Goal: Communication & Community: Share content

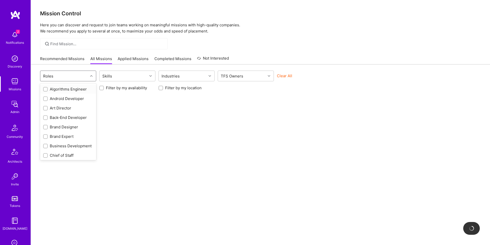
click at [79, 73] on div "Roles" at bounding box center [64, 76] width 48 height 10
type input "des"
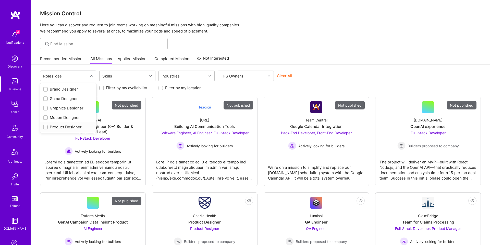
click at [74, 128] on div "Product Designer" at bounding box center [68, 126] width 50 height 5
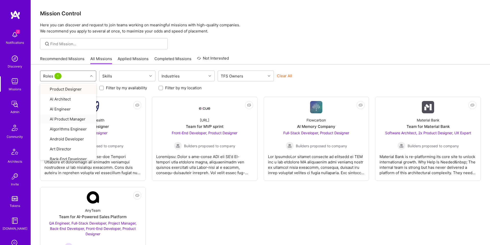
click at [322, 65] on div "option Product Designer, selected. option AI Product Manager focused, 4 of 57. …" at bounding box center [260, 178] width 459 height 229
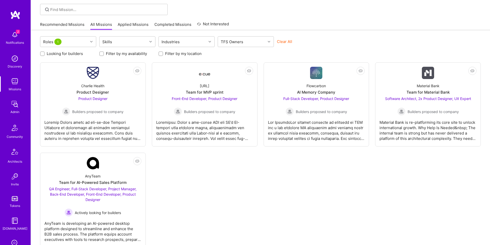
scroll to position [34, 0]
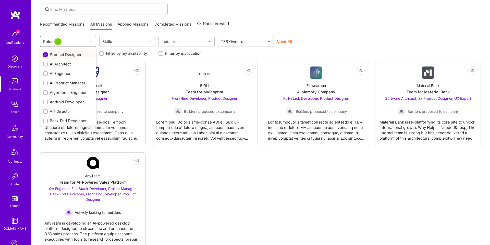
click at [92, 39] on div at bounding box center [92, 41] width 8 height 7
type input "designer"
click at [45, 65] on input "checkbox" at bounding box center [46, 65] width 4 height 4
checkbox input "false"
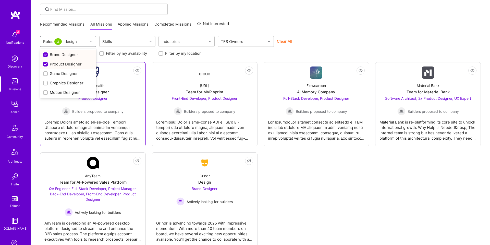
type input "designer"
click at [69, 80] on div "Graphics Designer" at bounding box center [68, 82] width 50 height 5
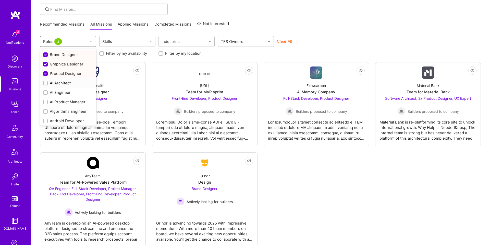
paste input "designer"
type input "designer"
click at [66, 92] on div "Motion Designer" at bounding box center [68, 92] width 50 height 5
paste input "designer"
type input "designer"
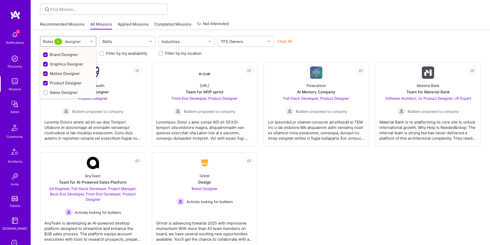
click at [66, 92] on div "Game Designer" at bounding box center [68, 92] width 50 height 5
click at [278, 186] on div "Not Interested Charlie Health Product Designer Product Designer Builders propos…" at bounding box center [260, 154] width 441 height 185
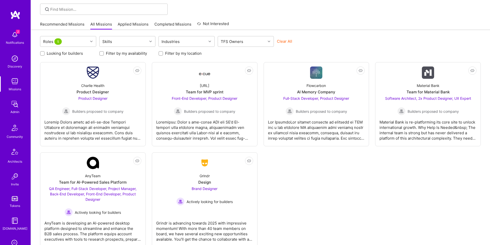
click at [282, 43] on button "Clear All" at bounding box center [284, 41] width 15 height 5
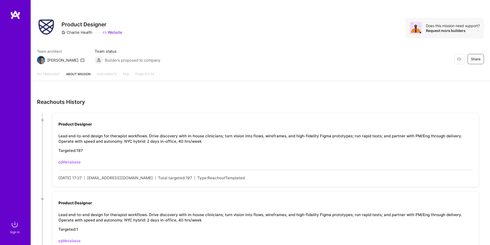
scroll to position [38, 0]
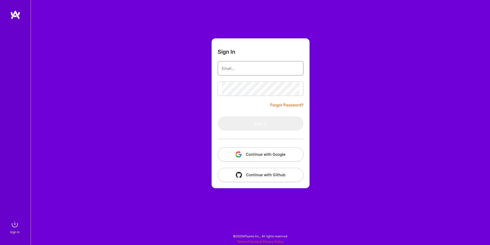
type input "[EMAIL_ADDRESS][DOMAIN_NAME]"
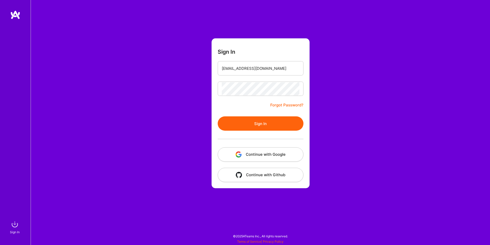
click at [266, 151] on button "Continue with Google" at bounding box center [261, 154] width 86 height 14
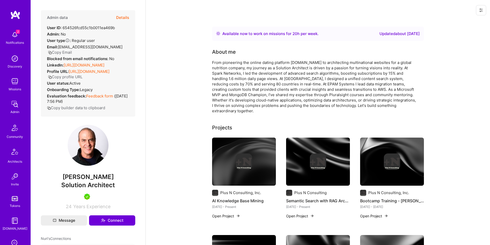
click at [122, 19] on button "Details" at bounding box center [122, 17] width 13 height 15
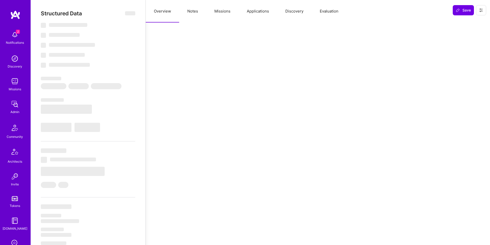
click at [333, 12] on button "Evaluation" at bounding box center [329, 11] width 35 height 22
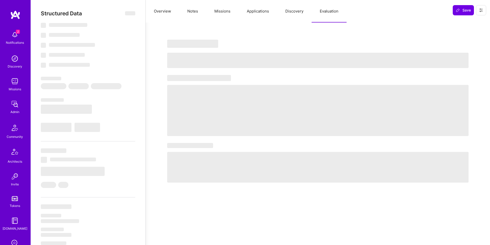
select select "Right Now"
select select "5"
select select "4"
select select "7"
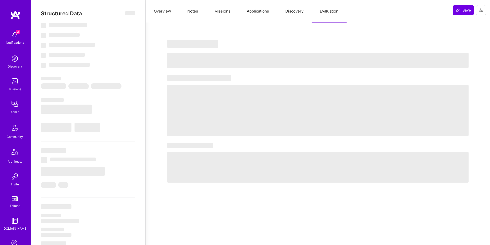
select select "US"
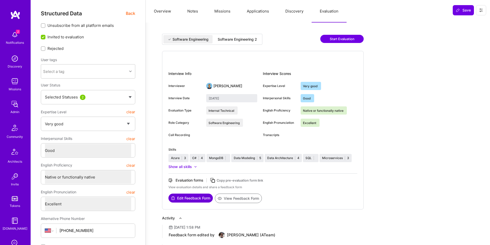
click at [249, 41] on div "Software Engineering 2" at bounding box center [237, 39] width 39 height 5
type input "July 25, 2025"
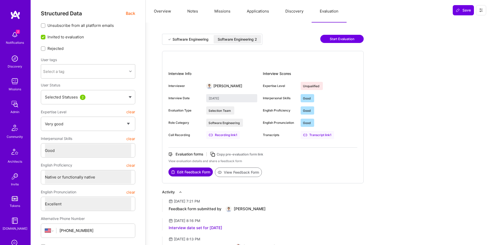
click at [235, 172] on button "View Feedback Form" at bounding box center [238, 171] width 47 height 9
type textarea "x"
click at [269, 12] on button "Applications" at bounding box center [258, 11] width 39 height 22
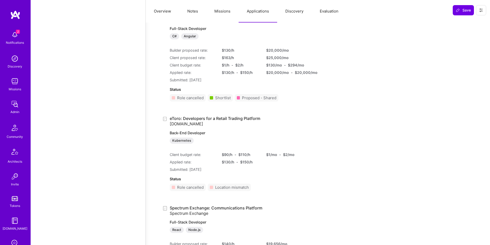
scroll to position [501, 0]
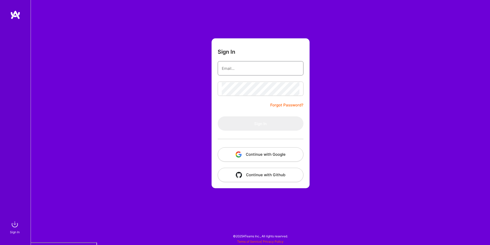
type input "[EMAIL_ADDRESS][DOMAIN_NAME]"
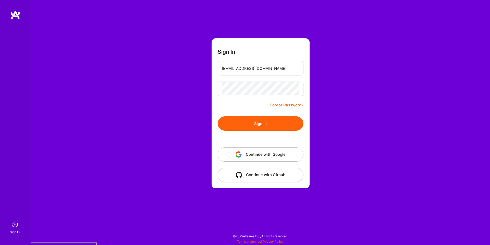
click at [286, 153] on button "Continue with Google" at bounding box center [261, 154] width 86 height 14
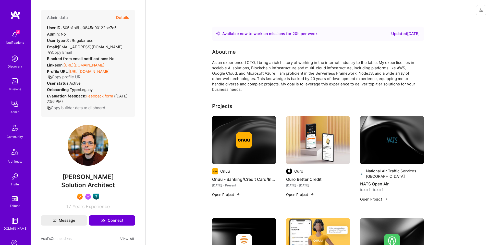
click at [125, 20] on button "Details" at bounding box center [122, 17] width 13 height 15
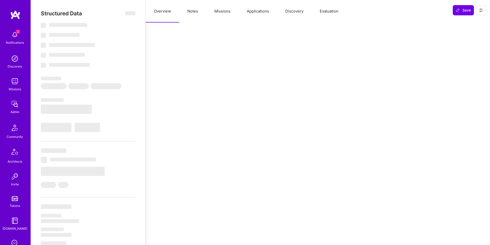
click at [326, 14] on button "Evaluation" at bounding box center [329, 11] width 35 height 22
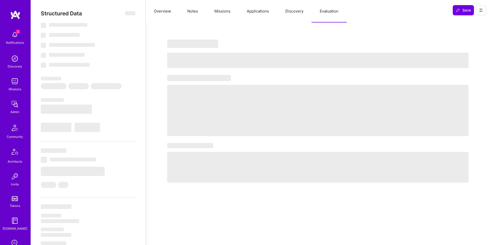
select select "Right Now"
select select "7"
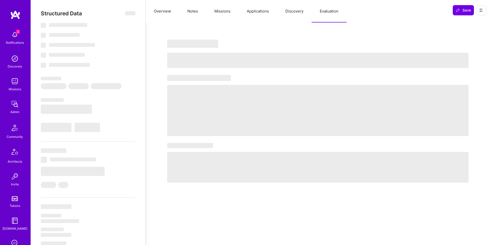
select select "US"
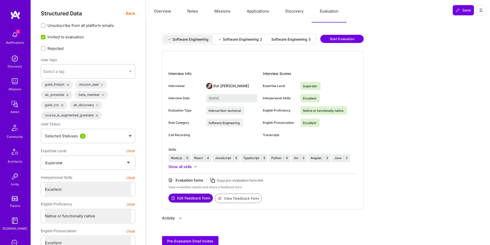
click at [229, 43] on div "Software Engineering 2" at bounding box center [240, 39] width 53 height 8
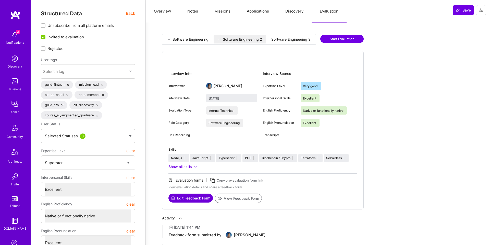
click at [267, 43] on div "Software Engineering 3" at bounding box center [290, 39] width 47 height 8
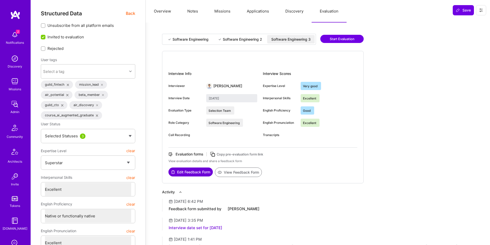
type input "July 30, 2025"
click at [238, 177] on button "View Feedback Form" at bounding box center [238, 171] width 47 height 9
click at [232, 10] on button "Missions" at bounding box center [222, 11] width 32 height 22
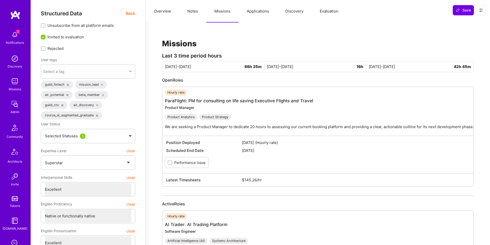
click at [200, 12] on button "Notes" at bounding box center [192, 11] width 27 height 22
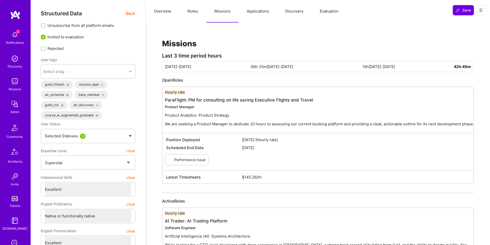
type textarea "x"
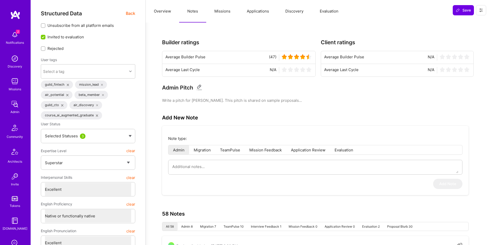
click at [221, 17] on button "Missions" at bounding box center [222, 11] width 32 height 22
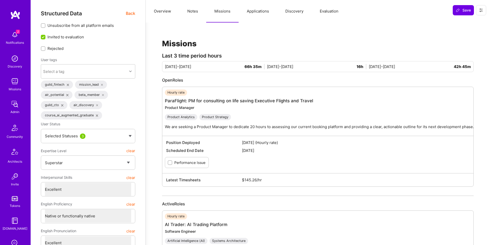
click at [262, 13] on button "Applications" at bounding box center [258, 11] width 39 height 22
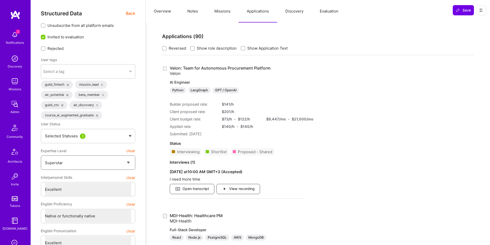
click at [129, 162] on select "Select a Rating Unqualified Junior Adequate Good Very good Superstar" at bounding box center [88, 162] width 86 height 13
click at [128, 163] on select "Select a Rating Unqualified Junior Adequate Good Very good Superstar" at bounding box center [88, 162] width 86 height 13
click at [204, 190] on span "Open transcript" at bounding box center [192, 189] width 34 height 6
click at [321, 15] on button "Evaluation" at bounding box center [329, 11] width 35 height 22
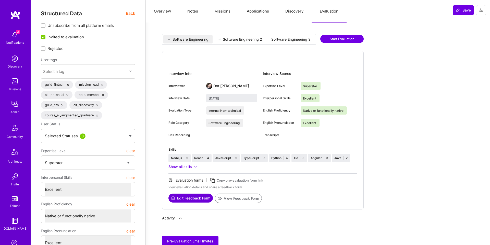
click at [324, 13] on button "Evaluation" at bounding box center [329, 11] width 35 height 22
click at [271, 42] on div "Software Engineering 3" at bounding box center [290, 39] width 39 height 5
type input "July 30, 2025"
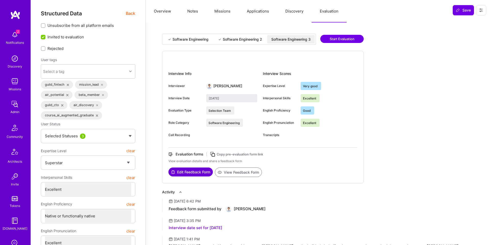
click at [255, 177] on button "View Feedback Form" at bounding box center [238, 171] width 47 height 9
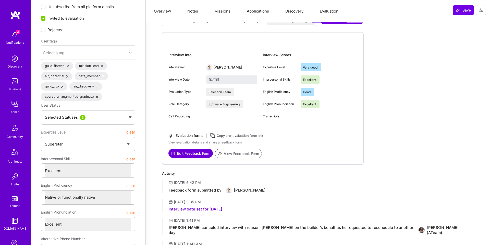
scroll to position [16, 0]
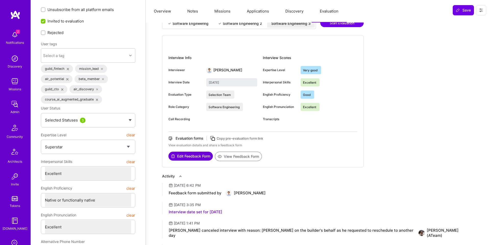
click at [276, 121] on div "Transcripts" at bounding box center [280, 119] width 34 height 5
click at [367, 125] on div "Software Engineering Software Engineering 2 Software Engineering 3 Start Evalua…" at bounding box center [318, 219] width 312 height 403
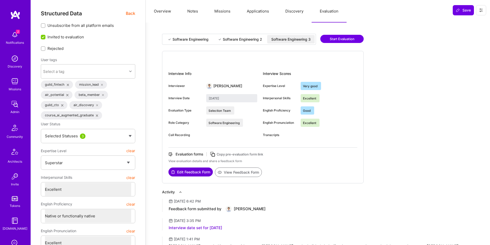
click at [249, 17] on button "Applications" at bounding box center [258, 11] width 39 height 22
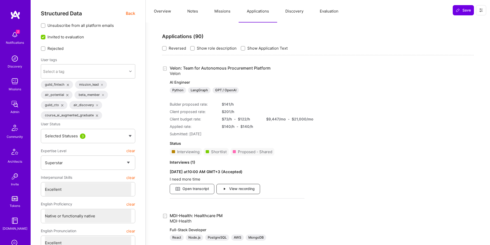
click at [240, 188] on span "View recording" at bounding box center [238, 189] width 33 height 6
click at [327, 6] on button "Evaluation" at bounding box center [329, 11] width 35 height 22
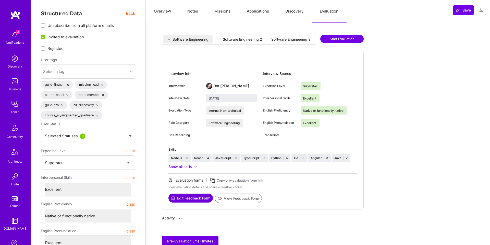
click at [252, 40] on div "Software Engineering 2" at bounding box center [242, 39] width 39 height 5
type input "November 14, 2024"
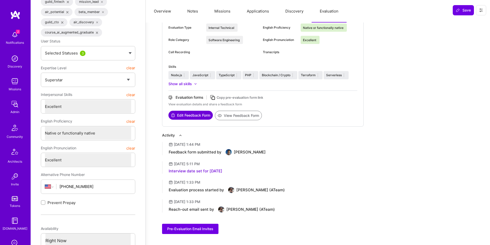
scroll to position [82, 0]
click at [247, 120] on button "View Feedback Form" at bounding box center [238, 115] width 47 height 9
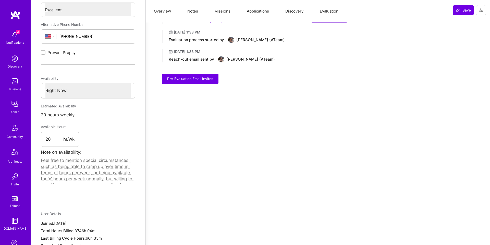
scroll to position [0, 0]
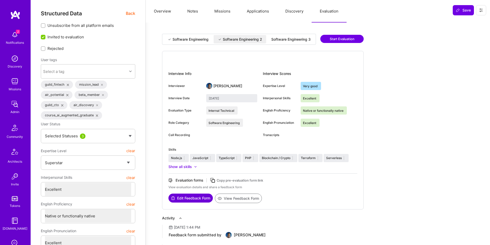
click at [169, 16] on button "Overview" at bounding box center [162, 11] width 33 height 22
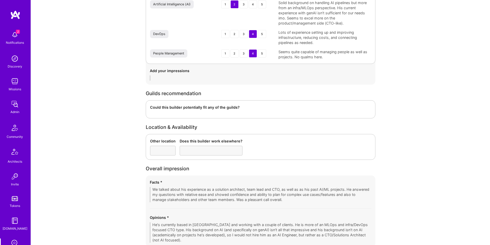
scroll to position [722, 0]
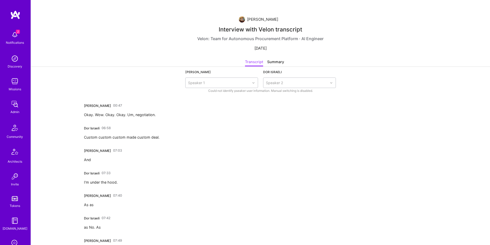
click at [118, 106] on div "[PERSON_NAME] 00:47 Okay. Wow. Okay. Okay. Um, negotiation." at bounding box center [120, 109] width 72 height 16
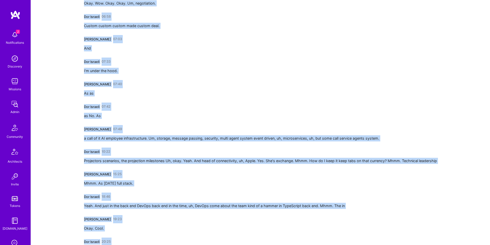
scroll to position [0, 0]
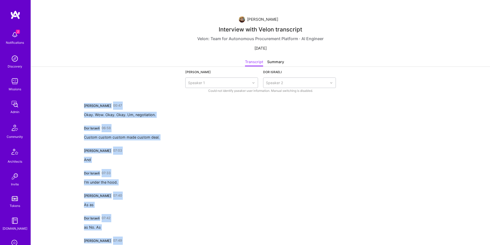
drag, startPoint x: 153, startPoint y: 227, endPoint x: 87, endPoint y: 93, distance: 149.0
copy div "[PERSON_NAME] 00:47 Okay. Wow. Okay. Okay. Um, negotiation. Dor Israeli 06:58 C…"
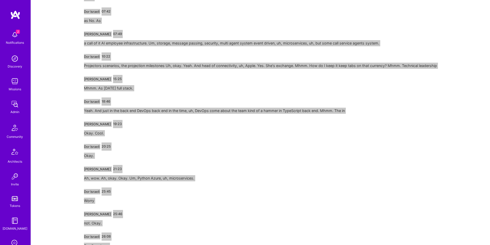
scroll to position [266, 0]
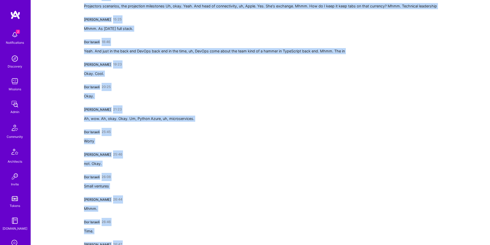
click at [217, 134] on div "Asaf Zamir 00:47 Okay. Wow. Okay. Okay. Um, negotiation. Dor Israeli 06:58 Cust…" at bounding box center [260, 91] width 353 height 511
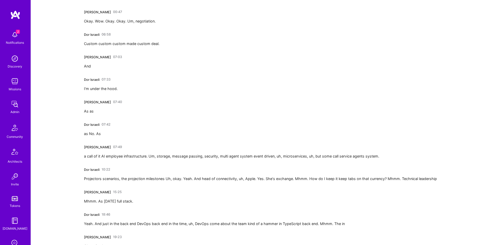
scroll to position [0, 0]
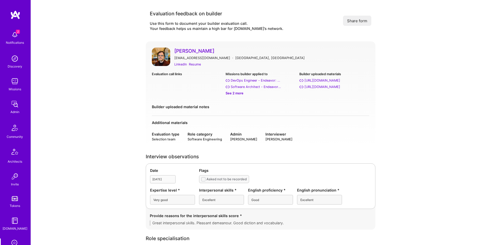
click at [238, 92] on div "See 2 more" at bounding box center [261, 92] width 70 height 5
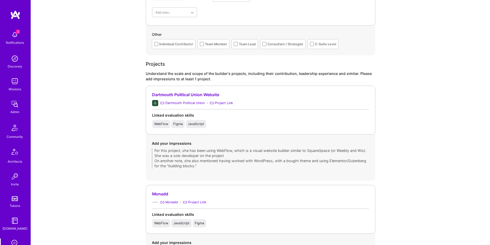
scroll to position [353, 0]
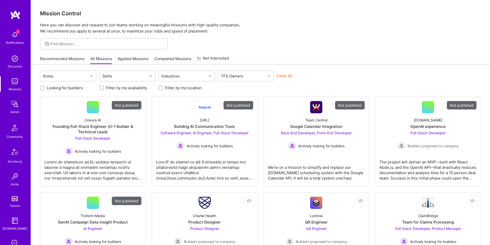
scroll to position [34, 0]
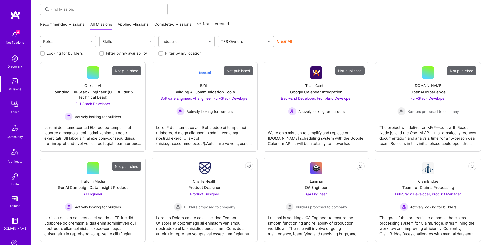
click at [229, 41] on div "TFS Owners" at bounding box center [232, 41] width 25 height 7
click at [236, 71] on div "Doron Snapiri" at bounding box center [246, 72] width 50 height 5
checkbox input "true"
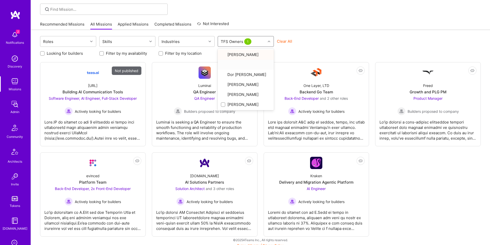
click at [339, 30] on div "Roles Skills Industries option Doron Snapiri, selected. option null focused, 2 …" at bounding box center [260, 139] width 459 height 219
click at [69, 52] on label "Looking for builders" at bounding box center [65, 53] width 36 height 5
click at [45, 52] on input "Looking for builders" at bounding box center [43, 54] width 4 height 4
checkbox input "true"
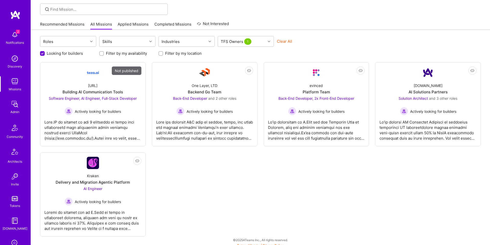
scroll to position [35, 0]
click at [122, 102] on div "Software Engineer, AI Engineer, Full-Stack Developer Actively looking for build…" at bounding box center [93, 105] width 88 height 20
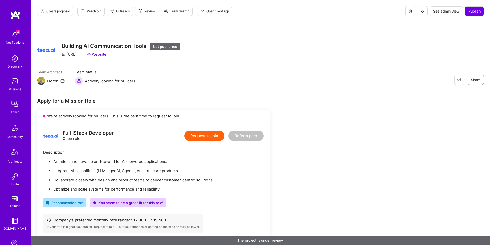
click at [423, 14] on button at bounding box center [423, 11] width 10 height 10
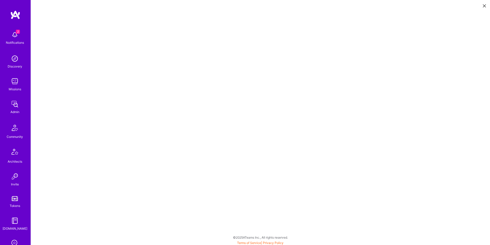
click at [483, 6] on icon at bounding box center [484, 5] width 3 height 3
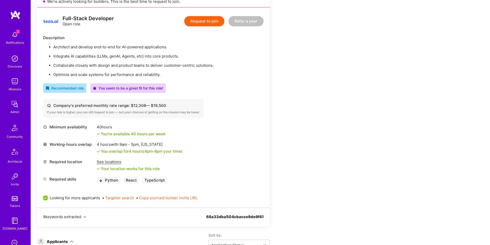
scroll to position [114, 0]
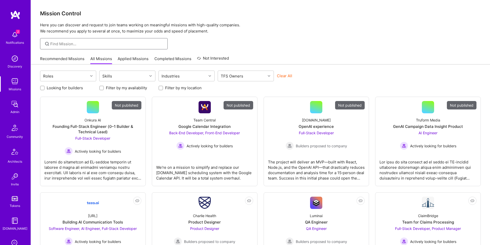
click at [133, 42] on input at bounding box center [107, 43] width 114 height 5
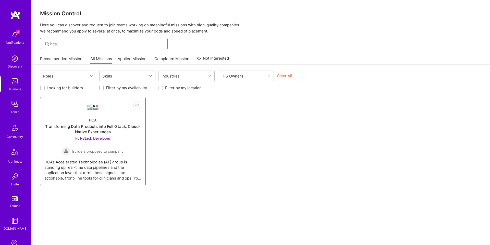
type input "hca"
click at [117, 125] on div "Transforming Data Products into Full-Stack, Cloud-Native Experiences" at bounding box center [92, 129] width 97 height 11
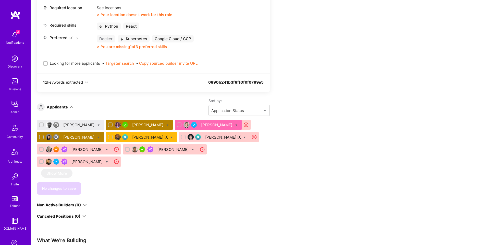
scroll to position [252, 0]
click at [148, 125] on div "John Richter" at bounding box center [148, 124] width 32 height 5
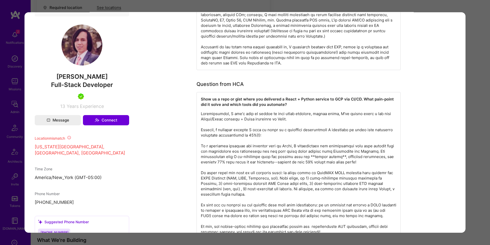
scroll to position [354, 0]
click at [310, 98] on strong "Show us a repo or gist where you delivered a React + Python service to GCP via …" at bounding box center [298, 102] width 194 height 10
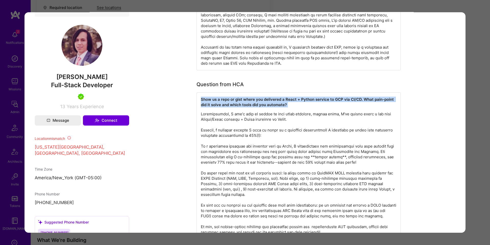
click at [310, 98] on strong "Show us a repo or gist where you delivered a React + Python service to GCP via …" at bounding box center [298, 102] width 194 height 10
copy strong "Show us a repo or gist where you delivered a React + Python service to GCP via …"
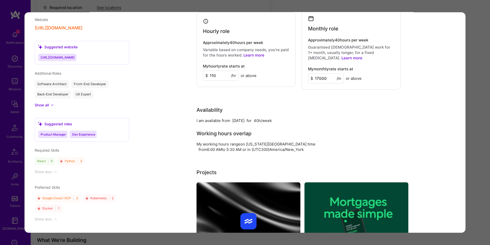
scroll to position [655, 0]
copy strong "Show us a repo or gist where you delivered a React + Python service to GCP via …"
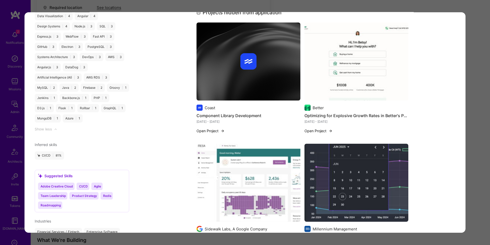
scroll to position [1195, 0]
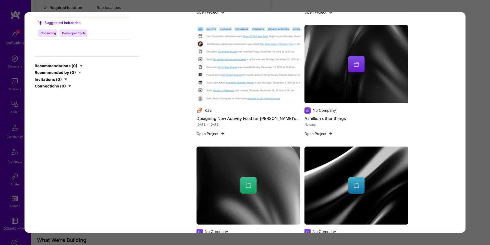
click at [467, 121] on div "Application 2 of 9 Builder Missing Requirements Required Location See locations…" at bounding box center [245, 122] width 490 height 245
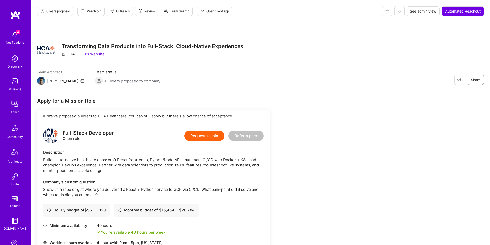
click at [125, 13] on span "Outreach" at bounding box center [120, 11] width 20 height 5
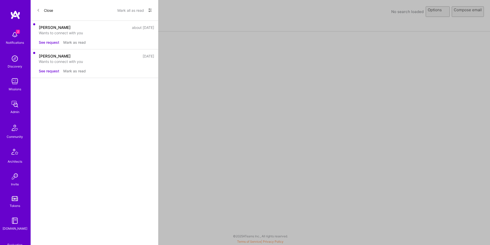
select select "rich-reachout"
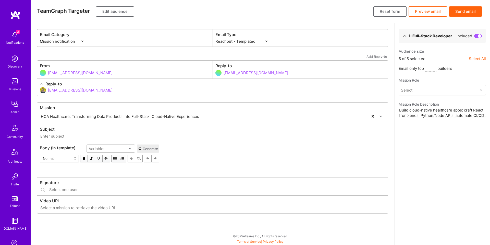
type input "[DOMAIN_NAME] // HCA Healthcare: Transforming Data Products into Full-Stack, Cl…"
type input "[EMAIL_ADDRESS][DOMAIN_NAME]"
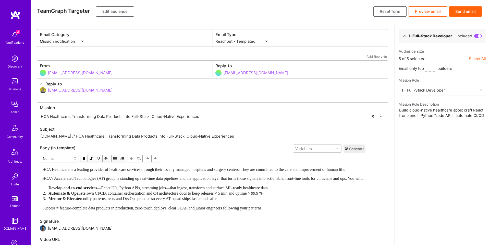
click at [120, 13] on button "Edit audience" at bounding box center [115, 11] width 38 height 10
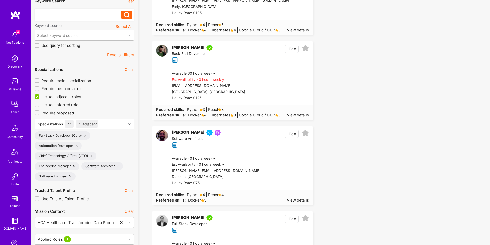
scroll to position [109, 0]
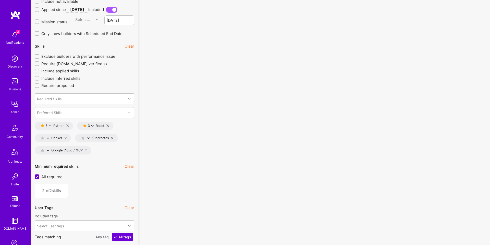
scroll to position [710, 0]
click at [52, 125] on div "3 Python" at bounding box center [52, 125] width 26 height 4
click at [49, 124] on icon at bounding box center [50, 124] width 3 height 3
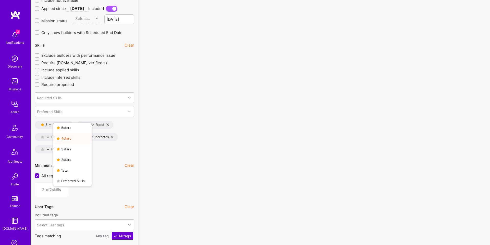
click at [66, 141] on button "4 star s" at bounding box center [72, 138] width 38 height 11
click at [93, 125] on icon at bounding box center [92, 124] width 3 height 3
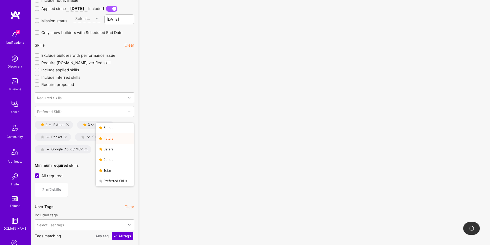
click at [108, 138] on button "4 star s" at bounding box center [115, 138] width 38 height 11
click at [47, 149] on icon at bounding box center [48, 149] width 3 height 3
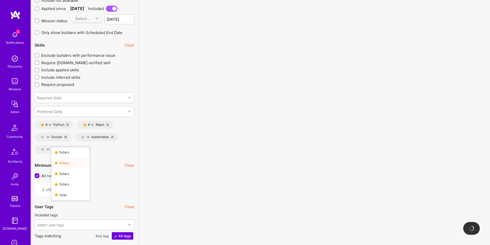
click at [65, 163] on button "4 star s" at bounding box center [70, 163] width 38 height 11
type input "3"
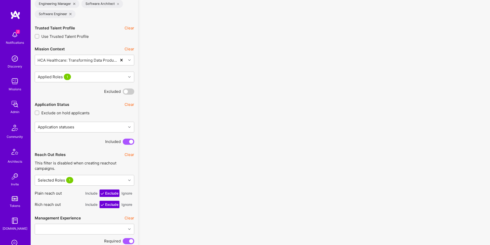
scroll to position [275, 0]
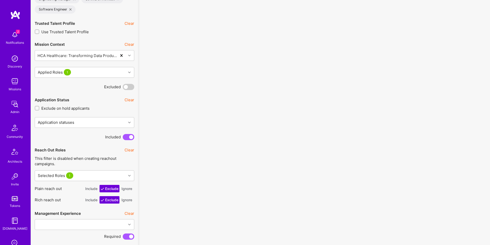
click at [90, 190] on button "Include" at bounding box center [91, 188] width 14 height 7
click at [88, 199] on button "Include" at bounding box center [91, 199] width 14 height 7
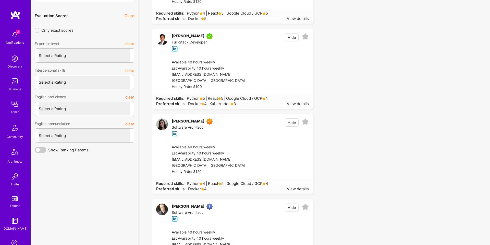
scroll to position [1648, 0]
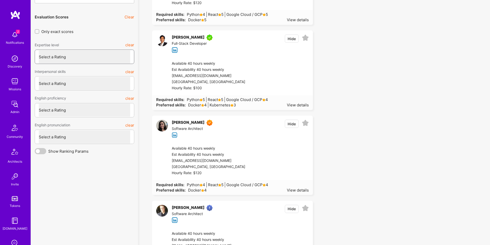
click at [128, 57] on select "Select a Rating Unqualified Junior Adequate Good Very good Superstar" at bounding box center [84, 56] width 91 height 13
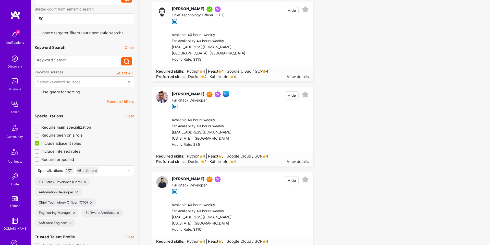
scroll to position [0, 0]
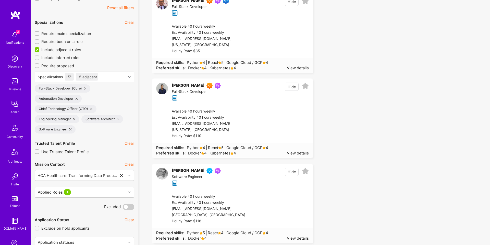
scroll to position [156, 0]
click at [127, 79] on div at bounding box center [130, 76] width 8 height 7
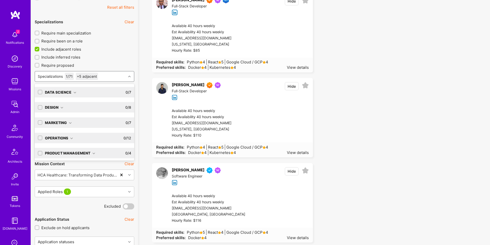
scroll to position [32, 0]
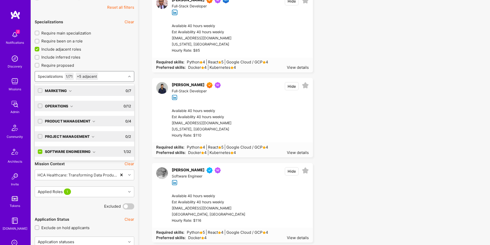
click at [93, 152] on icon at bounding box center [94, 151] width 3 height 3
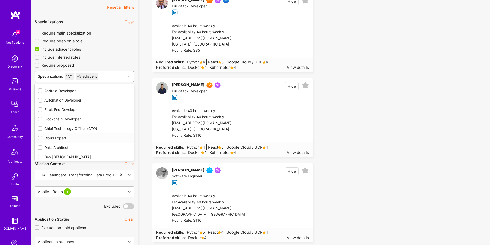
scroll to position [168, 0]
click at [81, 110] on div "Chief Technology Officer (CTO)" at bounding box center [84, 110] width 93 height 5
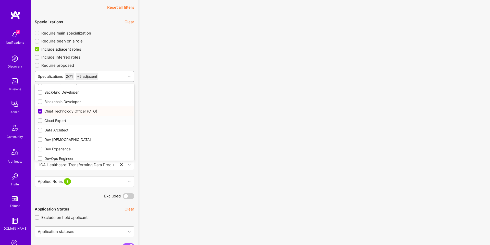
checkbox input "true"
click at [80, 123] on div "Engineering Manager" at bounding box center [84, 120] width 93 height 5
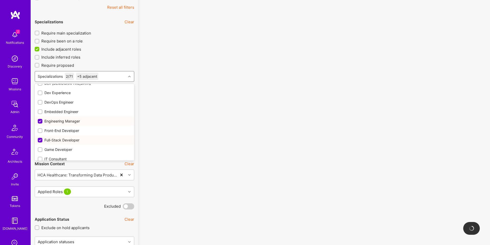
checkbox input "true"
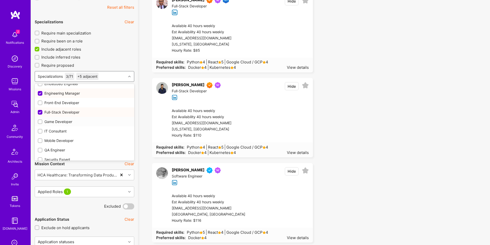
scroll to position [273, 0]
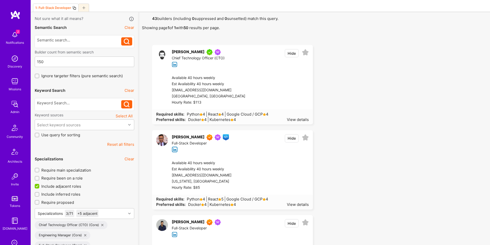
scroll to position [19, 0]
click at [106, 127] on div "Select keyword sources" at bounding box center [80, 125] width 91 height 10
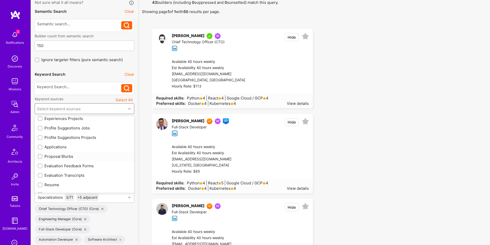
scroll to position [67, 0]
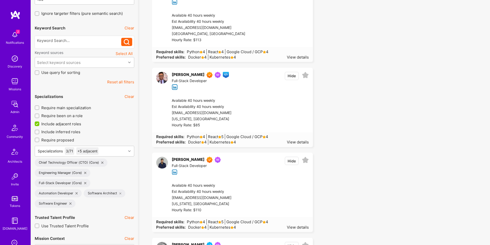
scroll to position [94, 0]
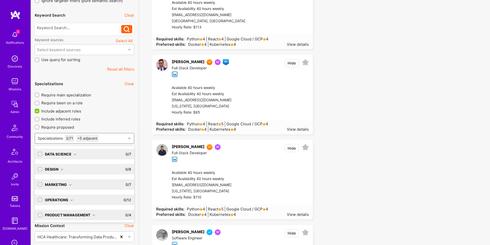
click at [124, 139] on div "Specializations 3 / 71 +5 adjacent" at bounding box center [80, 138] width 91 height 10
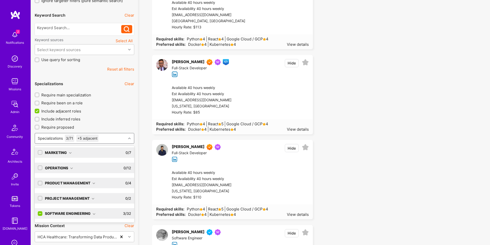
click at [95, 212] on icon at bounding box center [94, 213] width 3 height 3
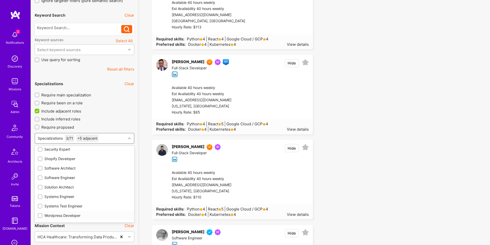
scroll to position [324, 0]
click at [80, 178] on div "Software Engineer" at bounding box center [84, 177] width 93 height 5
checkbox input "true"
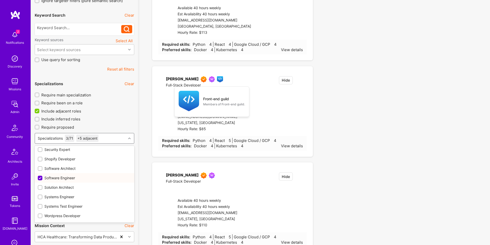
click at [81, 169] on div "Software Architect" at bounding box center [84, 167] width 93 height 5
checkbox input "true"
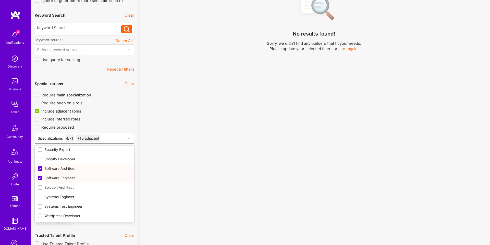
checkbox input "true"
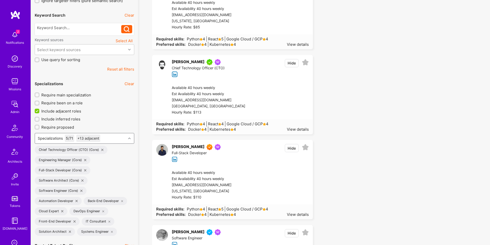
click at [132, 139] on div at bounding box center [130, 138] width 8 height 7
